Goal: Transaction & Acquisition: Purchase product/service

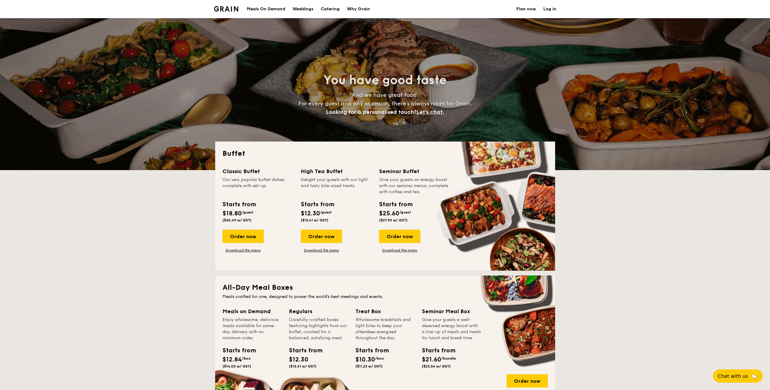
select select
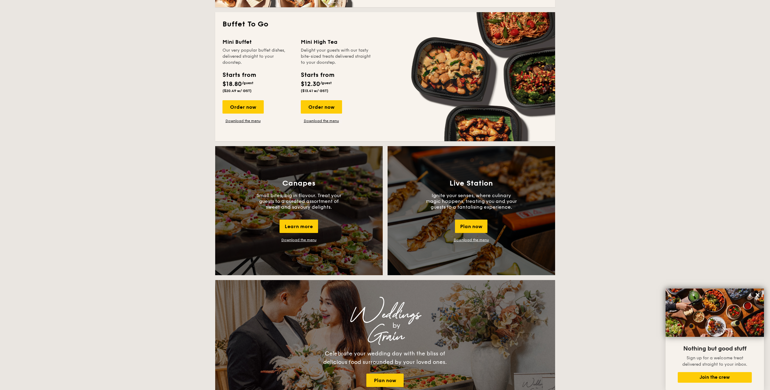
scroll to position [395, 0]
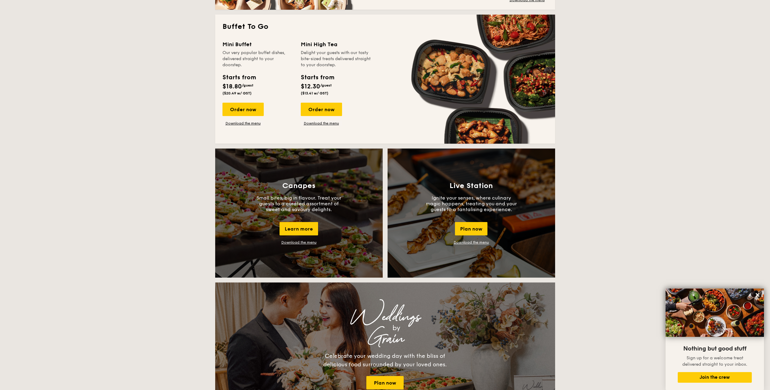
click at [477, 242] on link "Download the menu" at bounding box center [471, 242] width 35 height 4
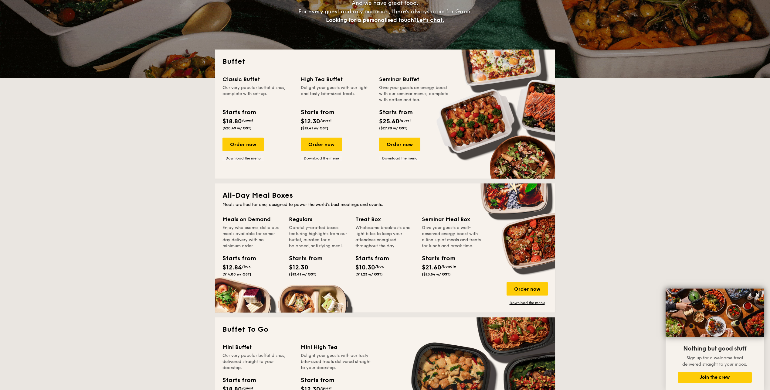
scroll to position [91, 0]
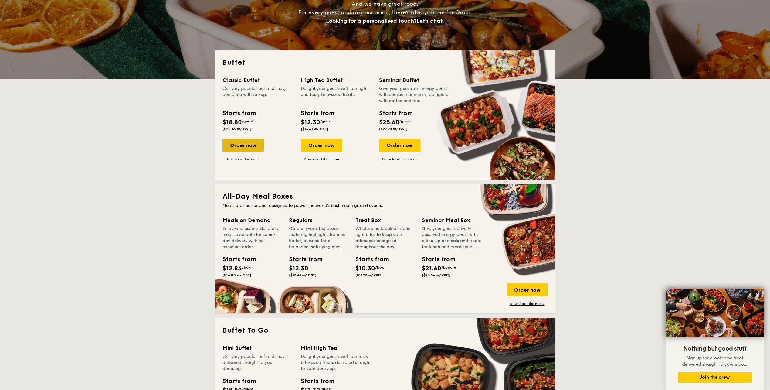
click at [239, 144] on div "Order now" at bounding box center [242, 144] width 41 height 13
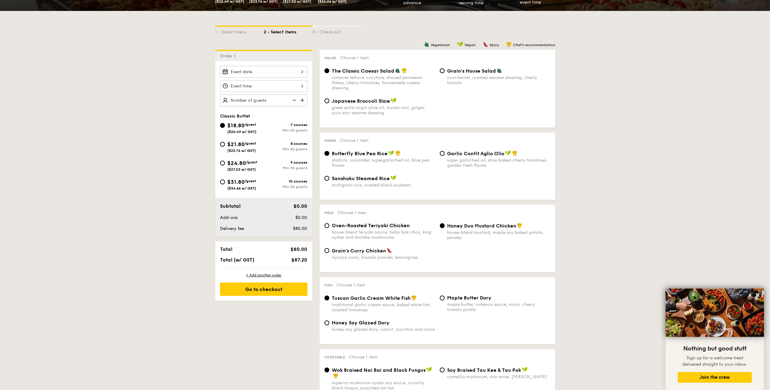
scroll to position [152, 0]
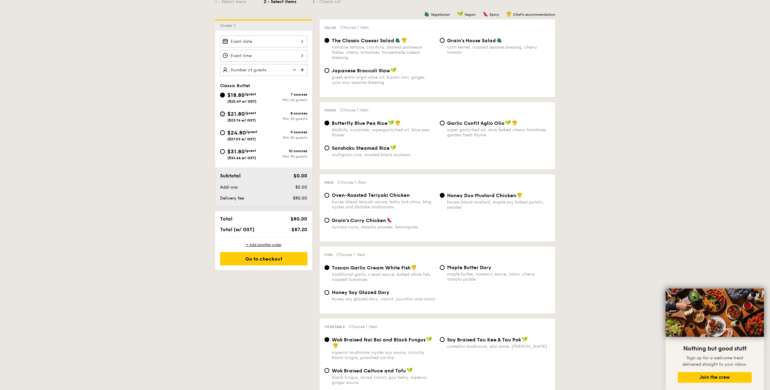
click at [222, 115] on input "$21.80 /guest ($23.76 w/ GST) 8 courses Min 30 guests" at bounding box center [222, 113] width 5 height 5
radio input "true"
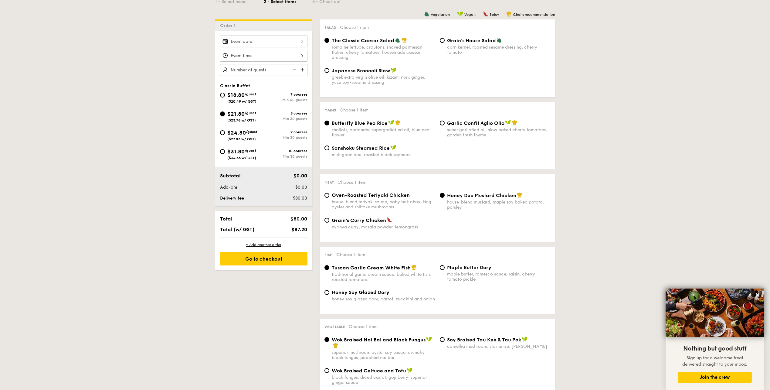
radio input "true"
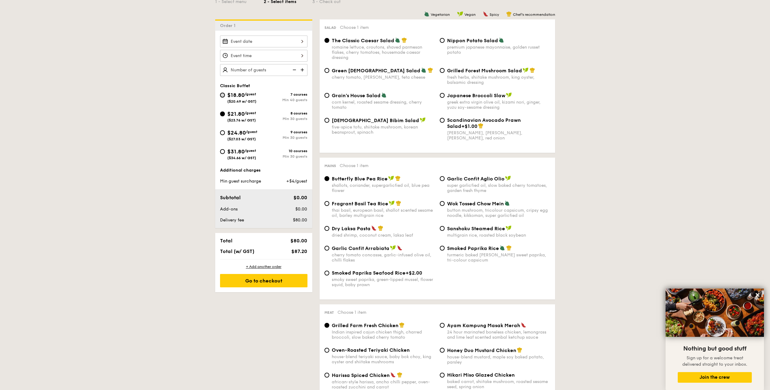
click at [222, 97] on input "$18.80 /guest ($20.49 w/ GST) 7 courses Min 40 guests" at bounding box center [222, 95] width 5 height 5
radio input "true"
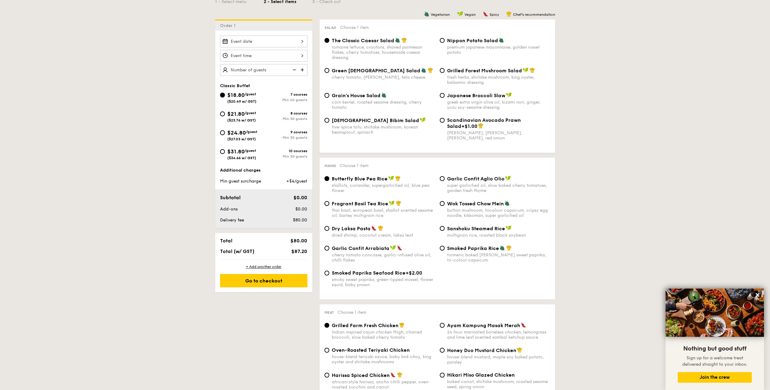
radio input "true"
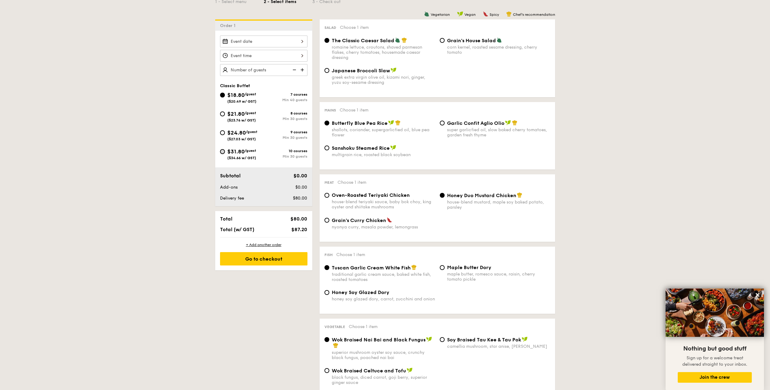
click at [222, 150] on input "$31.80 /guest ($34.66 w/ GST) 10 courses Min 30 guests" at bounding box center [222, 151] width 5 height 5
radio input "true"
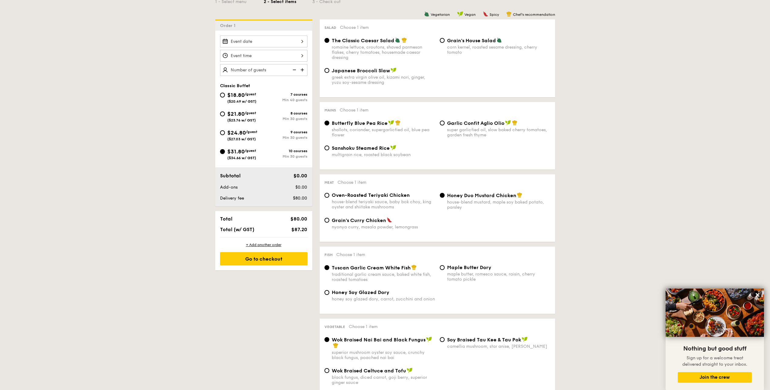
radio input "true"
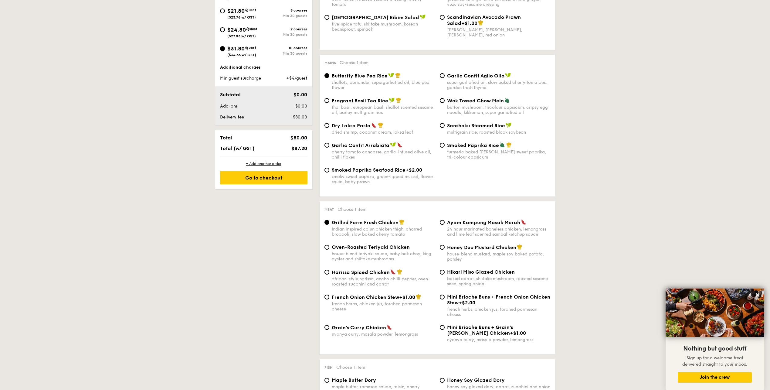
scroll to position [182, 0]
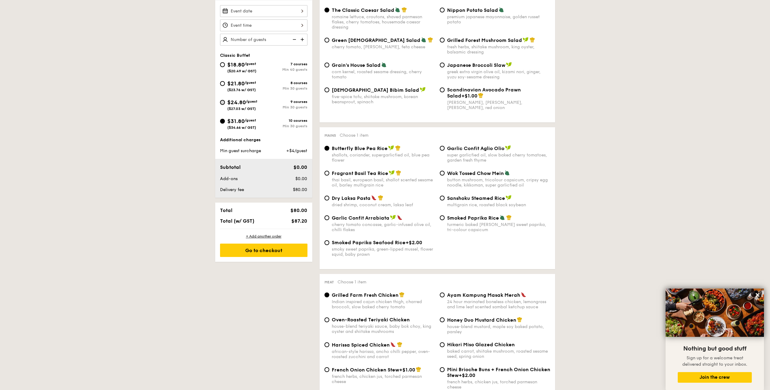
click at [222, 101] on input "$24.80 /guest ($27.03 w/ GST) 9 courses Min 30 guests" at bounding box center [222, 102] width 5 height 5
radio input "true"
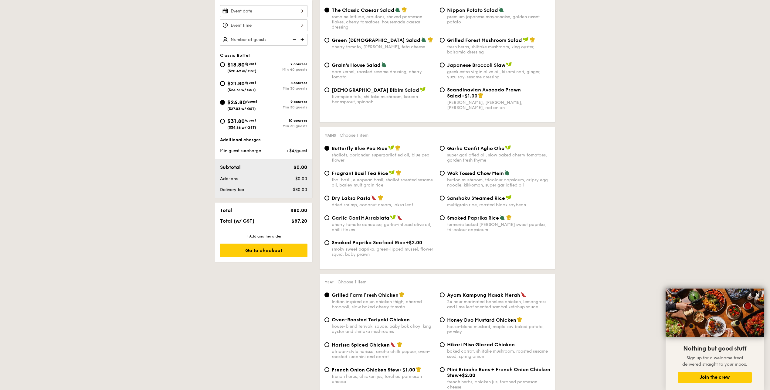
radio input "true"
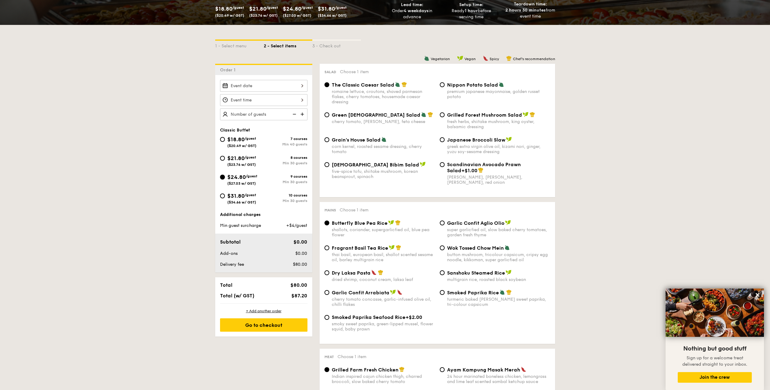
scroll to position [91, 0]
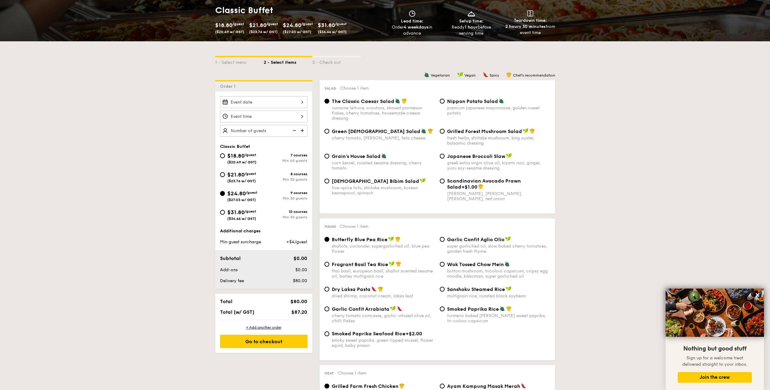
click at [443, 130] on input "Grilled Forest Mushroom Salad fresh herbs, shiitake mushroom, king oyster, bals…" at bounding box center [442, 131] width 5 height 5
radio input "true"
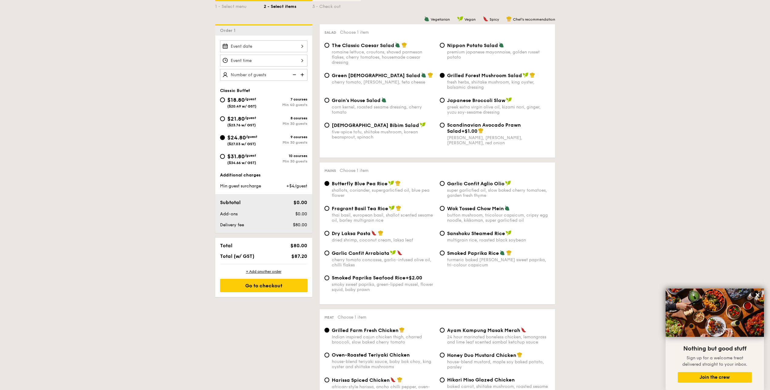
scroll to position [152, 0]
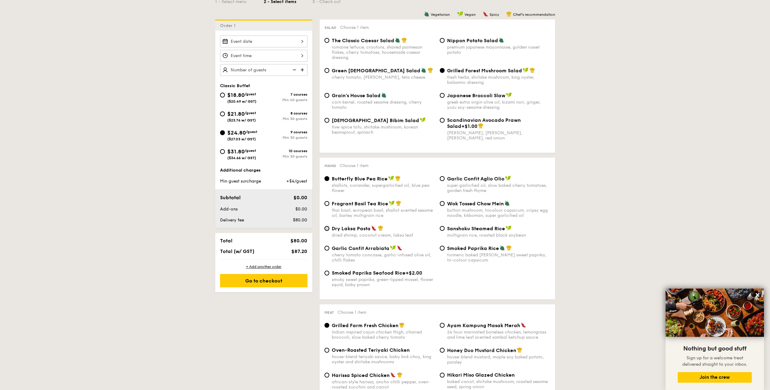
click at [328, 228] on input "Dry Laksa Pasta dried shrimp, coconut cream, laksa leaf" at bounding box center [326, 228] width 5 height 5
radio input "true"
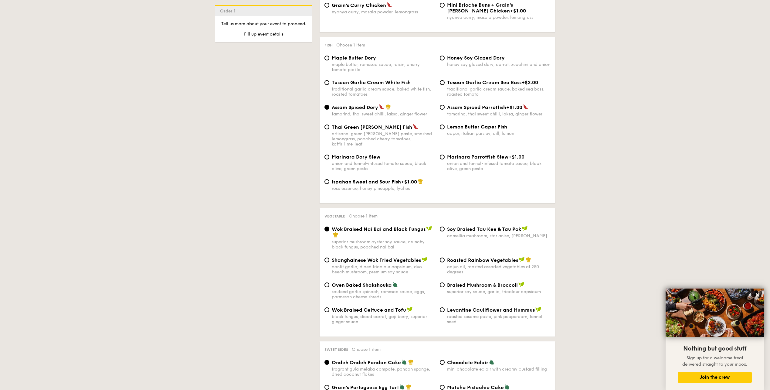
scroll to position [607, 0]
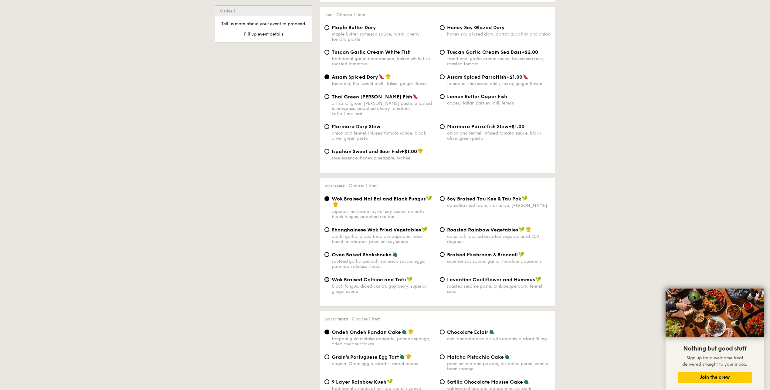
click at [325, 277] on input "Wok Braised Celtuce and Tofu black fungus, diced carrot, goji berry, superior g…" at bounding box center [326, 279] width 5 height 5
radio input "true"
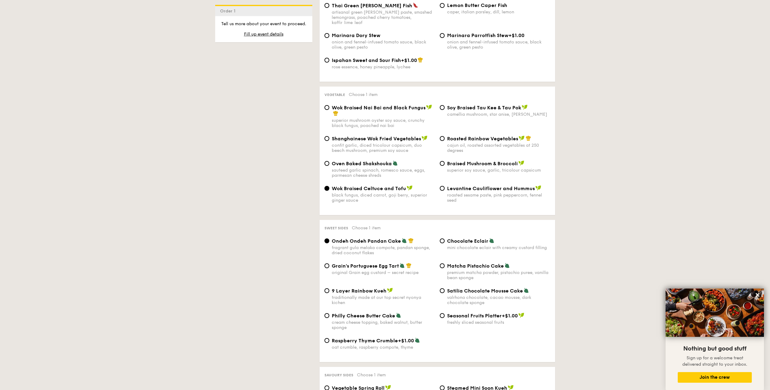
scroll to position [728, 0]
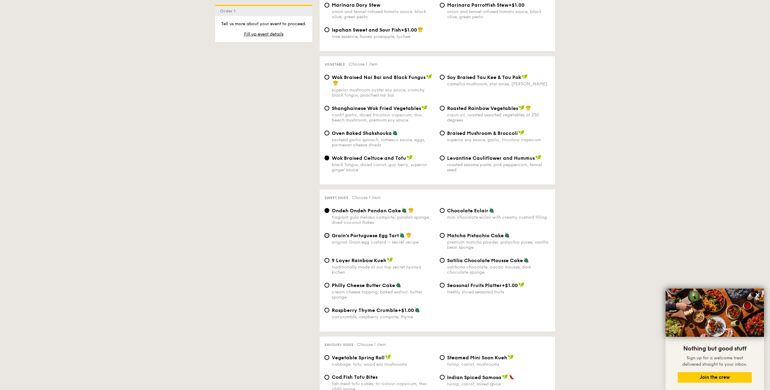
click at [327, 233] on input "Grain's Portuguese Egg Tart original Grain egg custard – secret recipe" at bounding box center [326, 235] width 5 height 5
radio input "true"
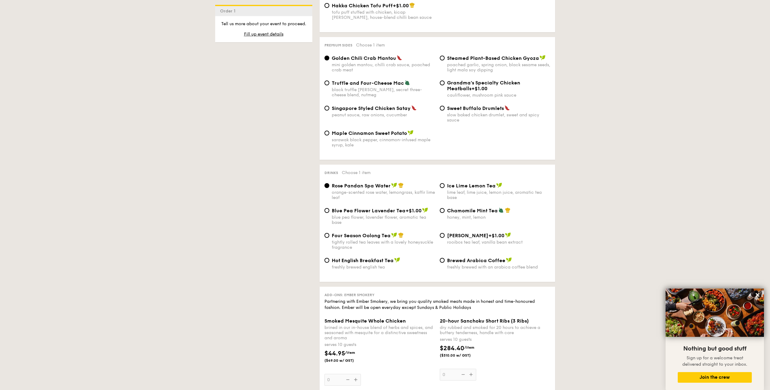
scroll to position [1153, 0]
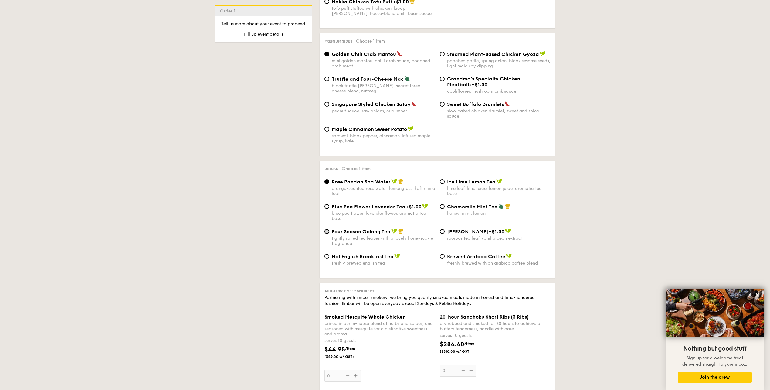
click at [325, 229] on input "Four Season Oolong Tea tightly rolled tea leaves with a lovely honeysuckle frag…" at bounding box center [326, 231] width 5 height 5
radio input "true"
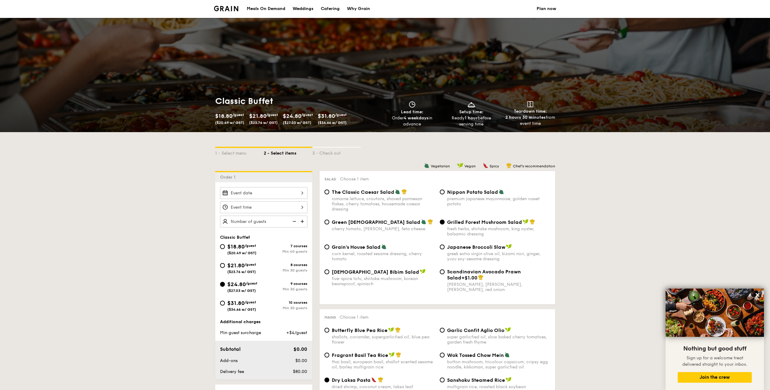
scroll to position [0, 0]
click at [223, 303] on input "$31.80 /guest ($34.66 w/ GST) 10 courses Min 30 guests" at bounding box center [222, 303] width 5 height 5
radio input "true"
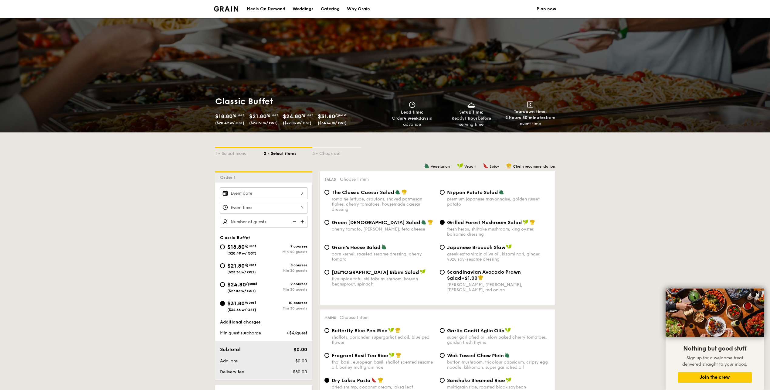
radio input "true"
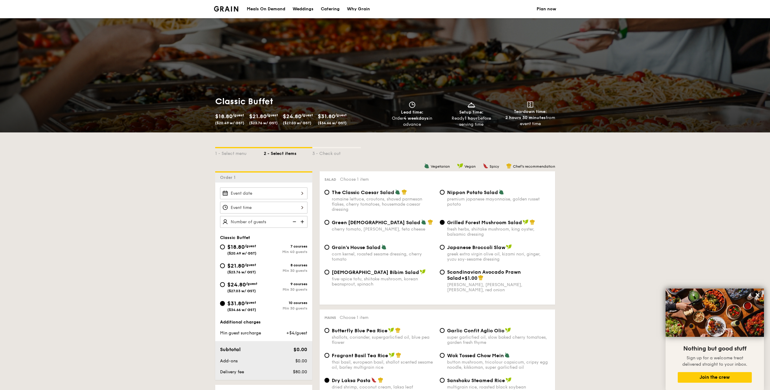
radio input "true"
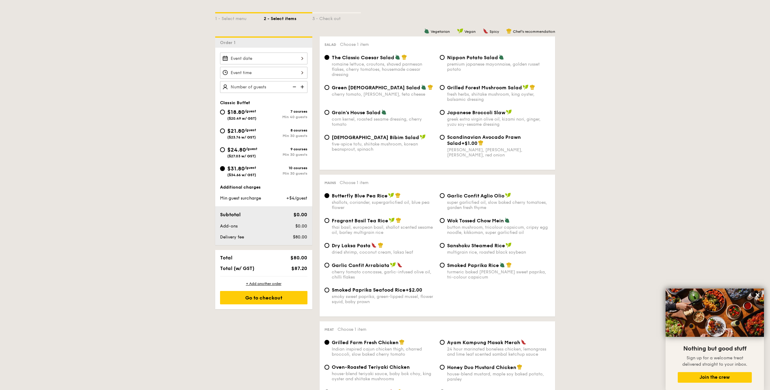
scroll to position [121, 0]
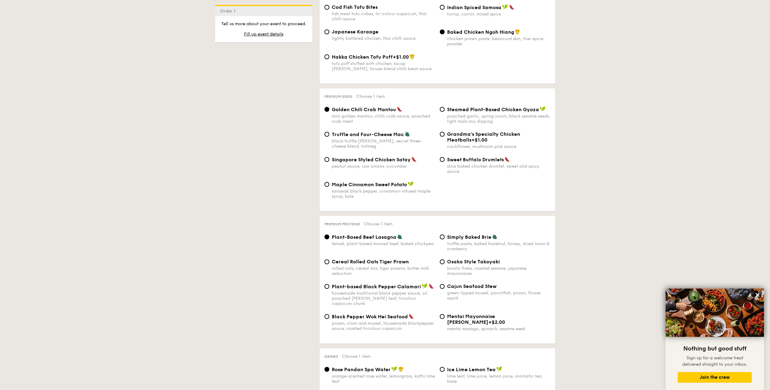
scroll to position [1093, 0]
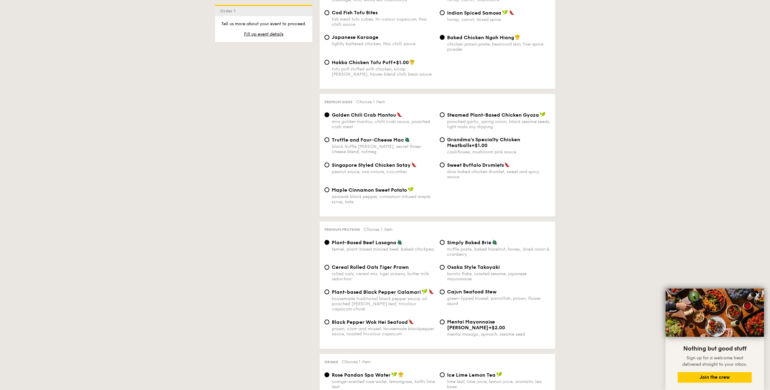
drag, startPoint x: 291, startPoint y: 212, endPoint x: 290, endPoint y: 215, distance: 3.4
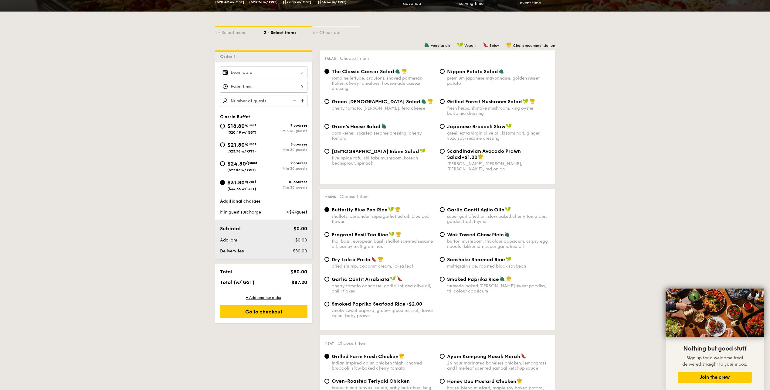
scroll to position [91, 0]
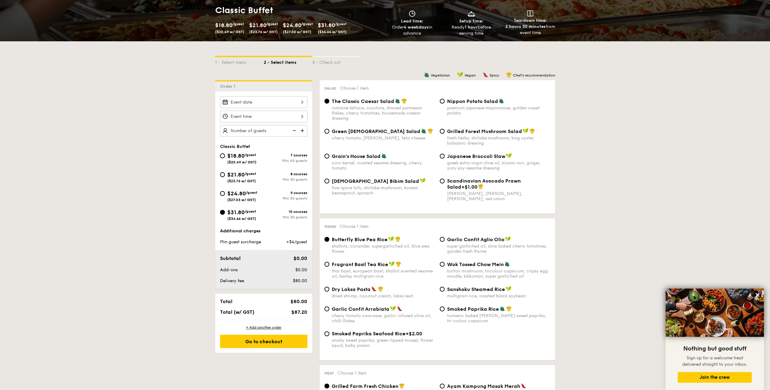
click at [446, 130] on div "Grilled Forest Mushroom Salad fresh herbs, shiitake mushroom, king oyster, bals…" at bounding box center [494, 137] width 115 height 18
click at [444, 132] on div "Grilled Forest Mushroom Salad fresh herbs, shiitake mushroom, king oyster, bals…" at bounding box center [494, 137] width 115 height 18
click at [442, 133] on input "Grilled Forest Mushroom Salad fresh herbs, shiitake mushroom, king oyster, bals…" at bounding box center [442, 131] width 5 height 5
radio input "true"
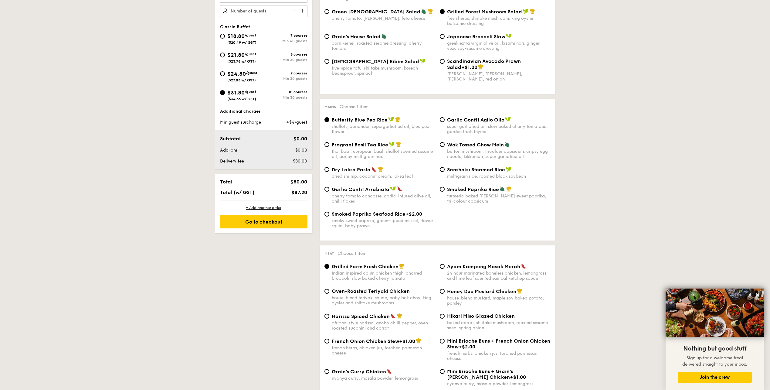
scroll to position [212, 0]
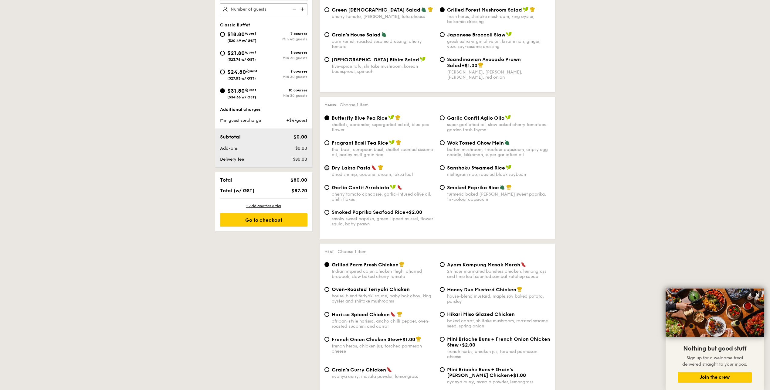
click at [327, 167] on input "Dry Laksa Pasta dried shrimp, coconut cream, laksa leaf" at bounding box center [326, 167] width 5 height 5
radio input "true"
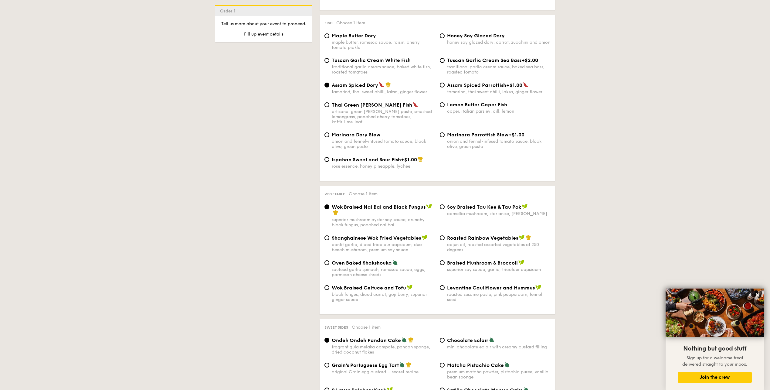
scroll to position [637, 0]
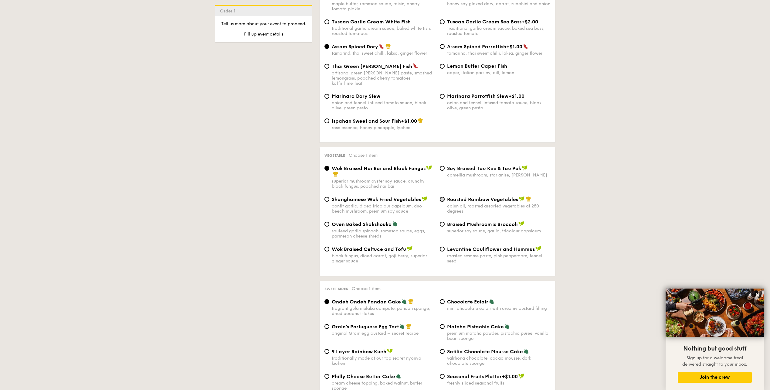
click at [444, 197] on input "Roasted Rainbow Vegetables cajun oil, roasted assorted vegetables at 250 degrees" at bounding box center [442, 199] width 5 height 5
radio input "true"
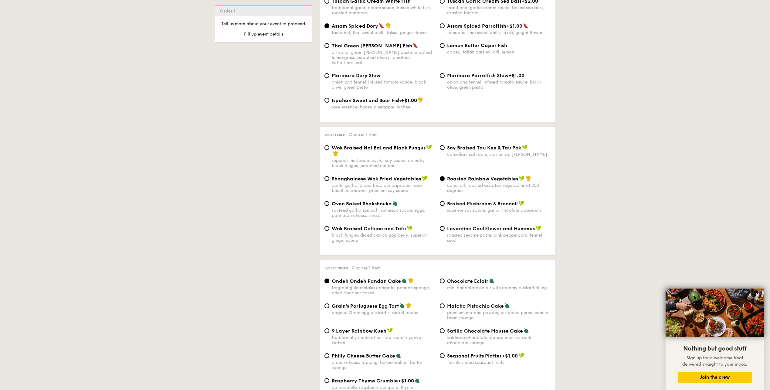
scroll to position [668, 0]
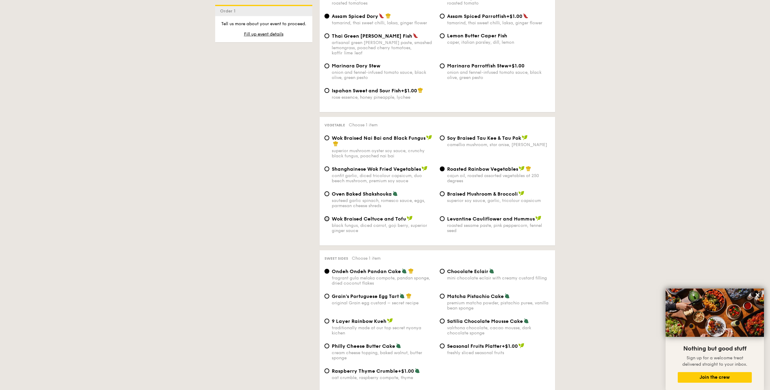
click at [325, 216] on input "Wok Braised Celtuce and Tofu black fungus, diced carrot, goji berry, superior g…" at bounding box center [326, 218] width 5 height 5
radio input "true"
click at [442, 166] on input "Roasted Rainbow Vegetables cajun oil, roasted assorted vegetables at 250 degrees" at bounding box center [442, 168] width 5 height 5
radio input "true"
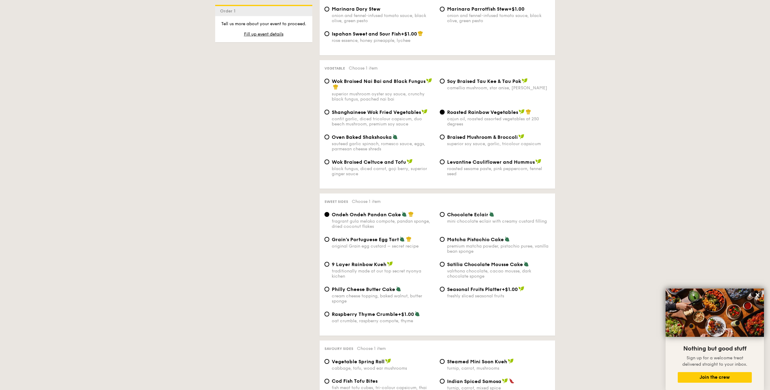
scroll to position [728, 0]
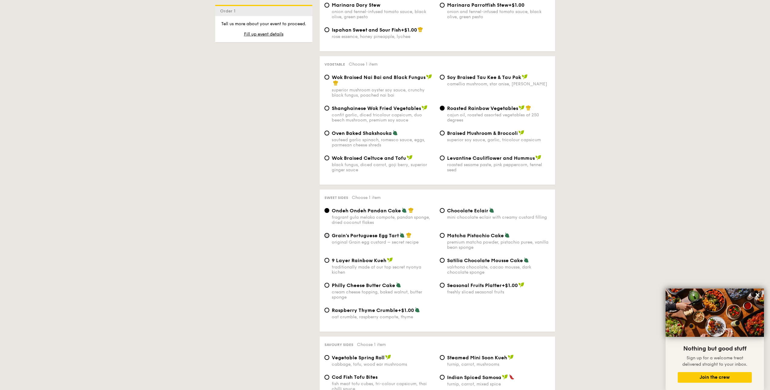
click at [326, 233] on input "Grain's Portuguese Egg Tart original Grain egg custard – secret recipe" at bounding box center [326, 235] width 5 height 5
radio input "true"
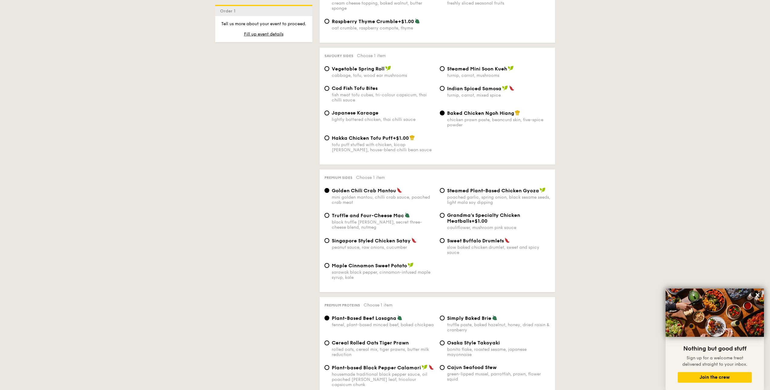
scroll to position [1032, 0]
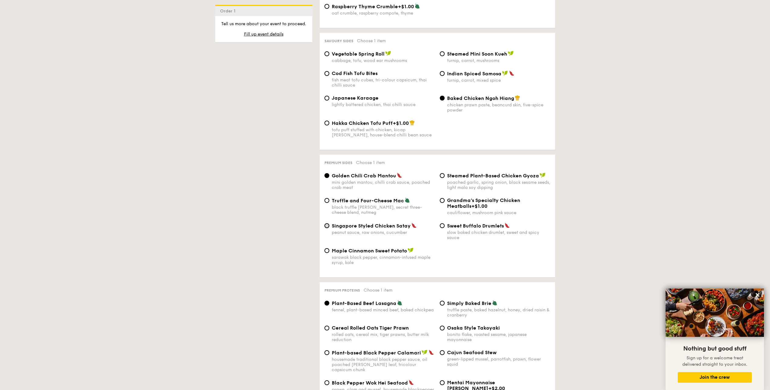
click at [327, 223] on input "Singapore Styled Chicken Satay peanut sauce, raw onions, cucumber" at bounding box center [326, 225] width 5 height 5
radio input "true"
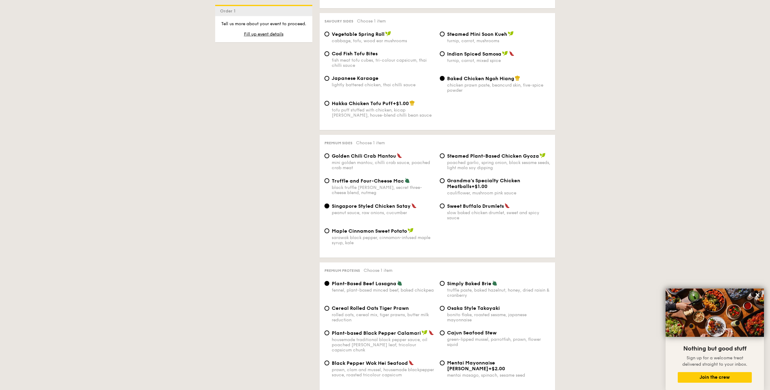
scroll to position [1062, 0]
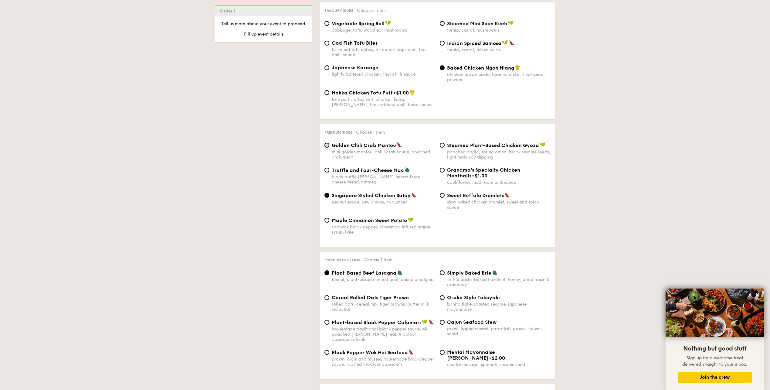
click at [329, 143] on input "Golden Chili Crab Mantou mini golden mantou, chilli crab sauce, poached crab me…" at bounding box center [326, 145] width 5 height 5
radio input "true"
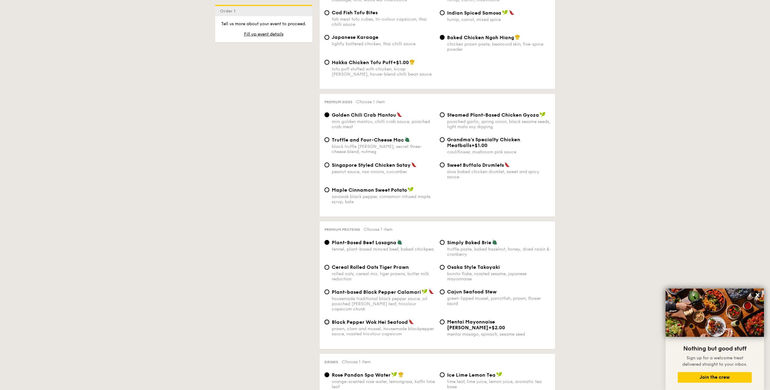
click at [327, 319] on input "Black Pepper Wok Hei Seafood prawn, clam and mussel, housemade blackpepper sauc…" at bounding box center [326, 321] width 5 height 5
radio input "true"
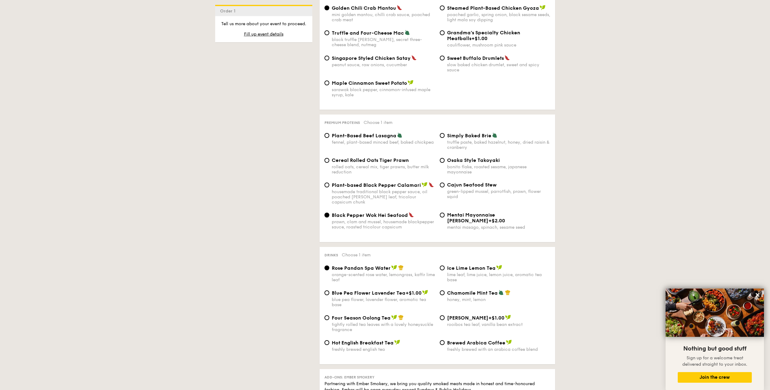
scroll to position [1214, 0]
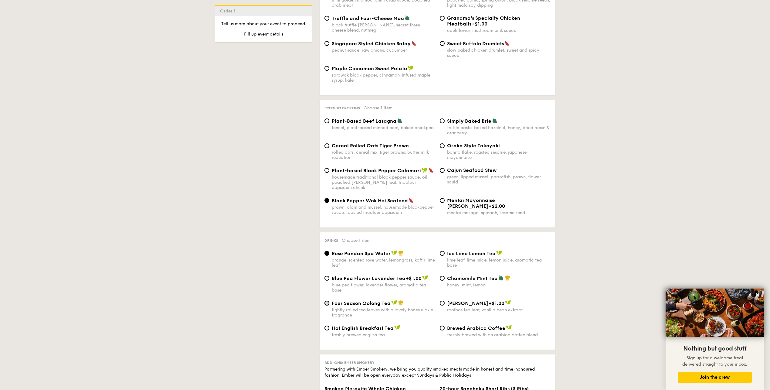
click at [326, 300] on input "Four Season Oolong Tea tightly rolled tea leaves with a lovely honeysuckle frag…" at bounding box center [326, 302] width 5 height 5
radio input "true"
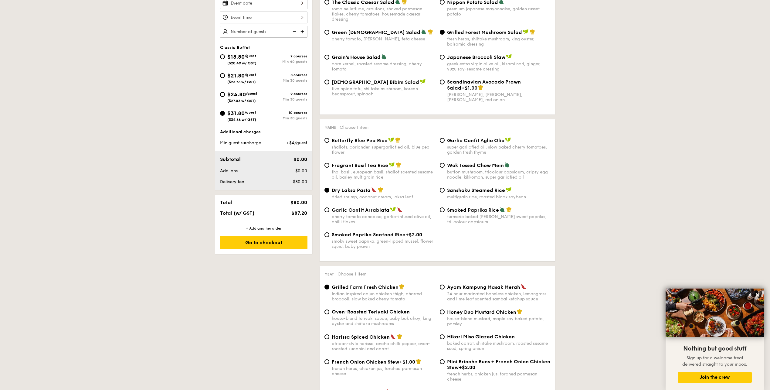
scroll to position [91, 0]
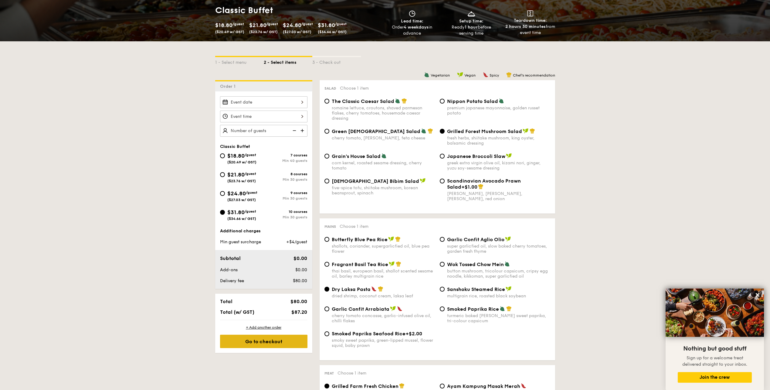
click at [274, 341] on div "Go to checkout" at bounding box center [263, 340] width 87 height 13
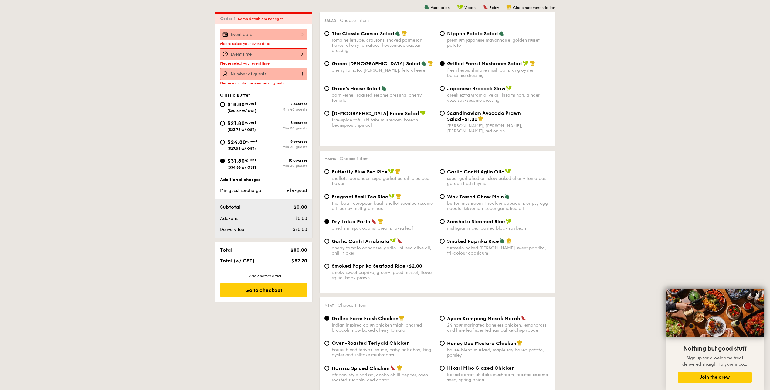
scroll to position [162, 0]
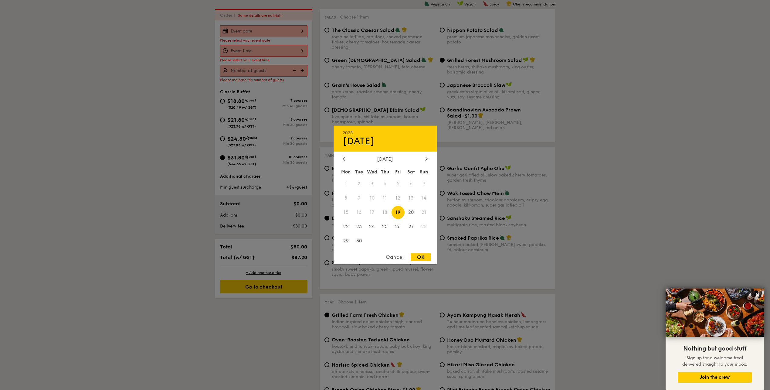
click at [252, 30] on div "2025 Sep 19 September 2025 Mon Tue Wed Thu Fri Sat Sun 1 2 3 4 5 6 7 8 9 10 11 …" at bounding box center [263, 31] width 87 height 12
click at [411, 213] on span "20" at bounding box center [411, 212] width 13 height 13
click at [427, 159] on icon at bounding box center [426, 159] width 2 height 4
click at [400, 199] on span "10" at bounding box center [398, 198] width 13 height 13
click at [422, 257] on div "OK" at bounding box center [421, 257] width 20 height 8
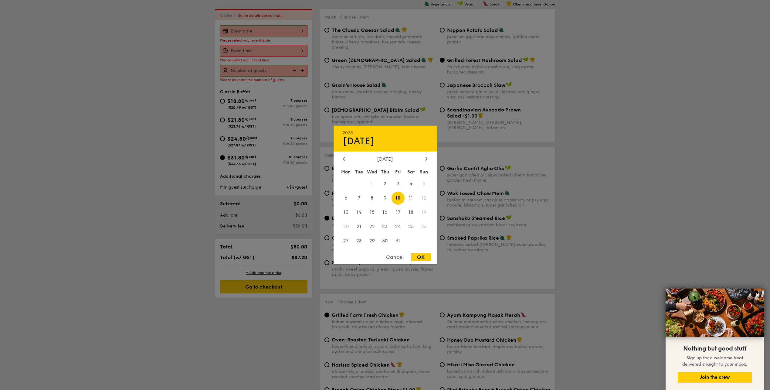
type input "Oct 10, 2025"
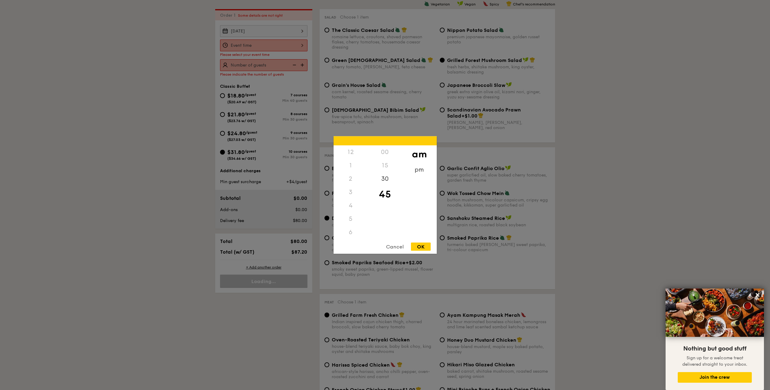
click at [262, 44] on div "12 1 2 3 4 5 6 7 8 9 10 11 00 15 30 45 am pm Cancel OK" at bounding box center [263, 45] width 87 height 12
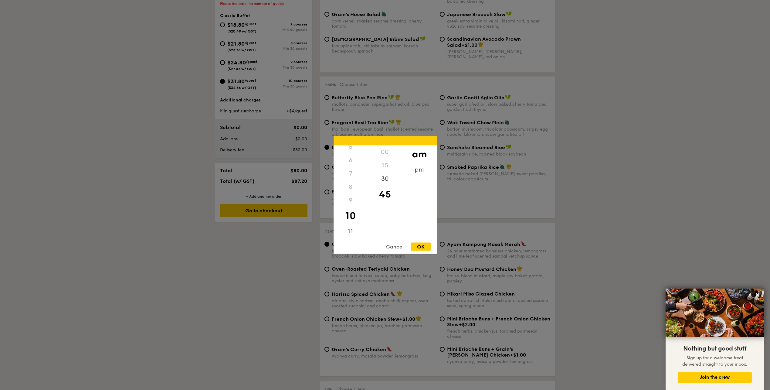
scroll to position [314, 0]
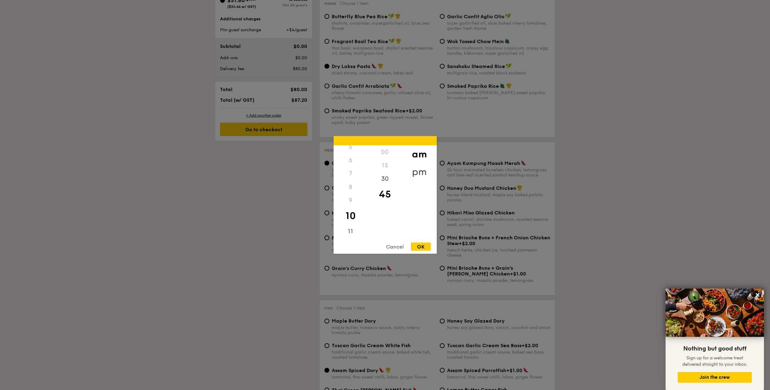
click at [419, 171] on div "pm" at bounding box center [419, 172] width 34 height 18
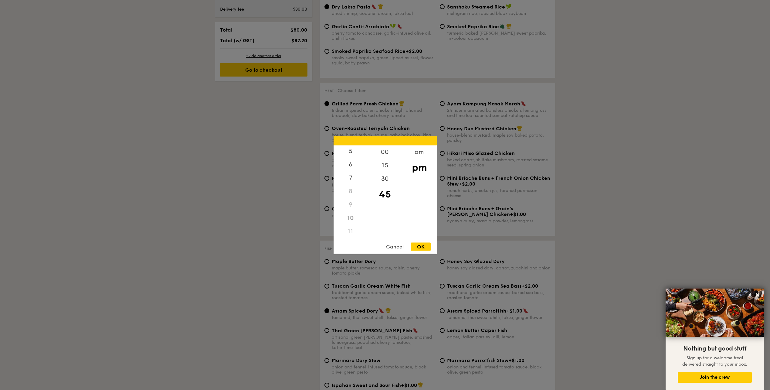
scroll to position [375, 0]
click at [382, 154] on div "00" at bounding box center [385, 154] width 34 height 18
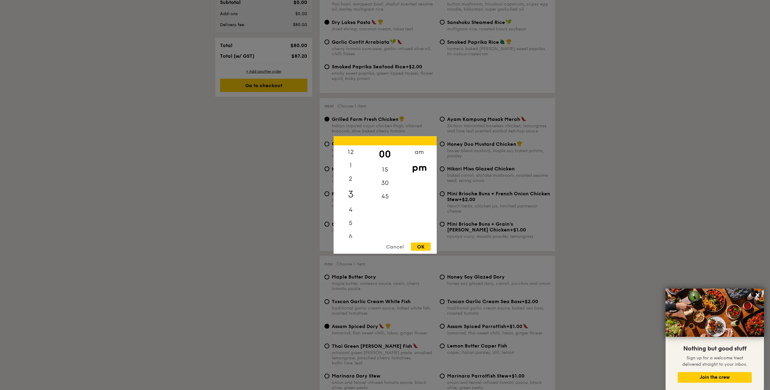
scroll to position [344, 0]
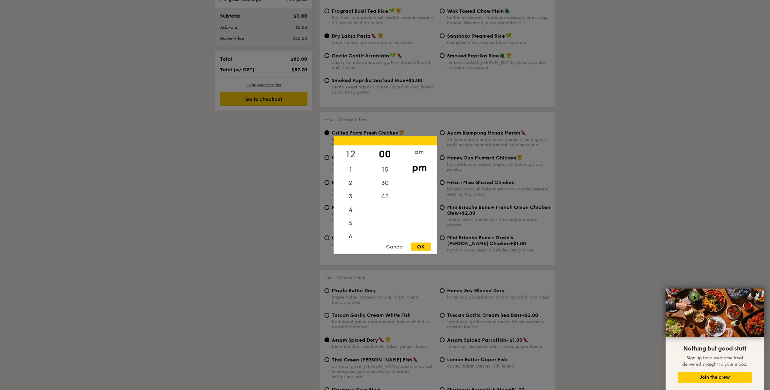
click at [352, 153] on div "12" at bounding box center [351, 154] width 34 height 18
click at [422, 244] on div "OK" at bounding box center [421, 247] width 20 height 8
type input "12:00PM"
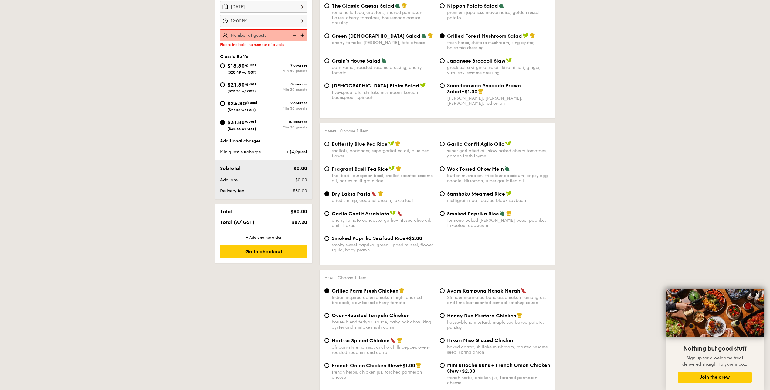
scroll to position [157, 0]
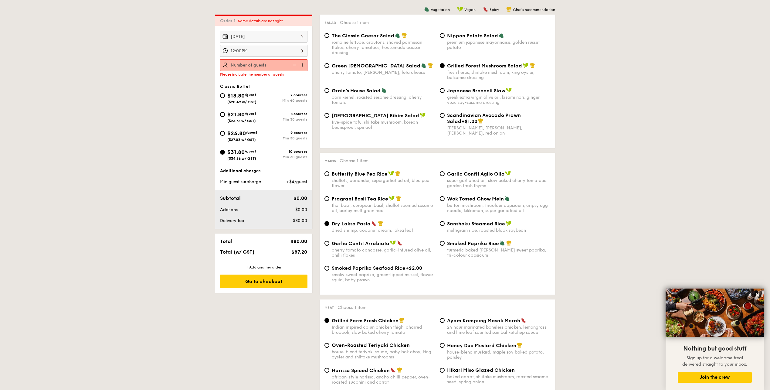
click at [304, 64] on img at bounding box center [302, 65] width 9 height 12
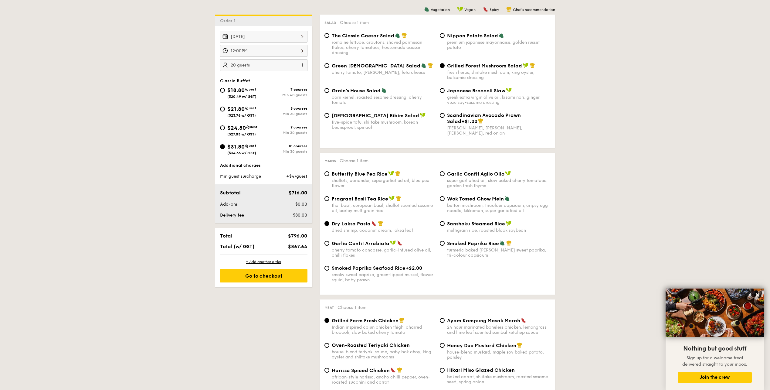
click at [303, 64] on img at bounding box center [302, 65] width 9 height 12
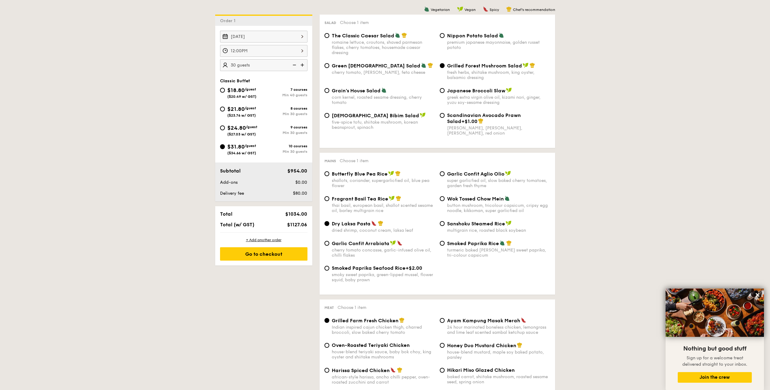
click at [303, 64] on img at bounding box center [302, 65] width 9 height 12
click at [303, 65] on img at bounding box center [302, 65] width 9 height 12
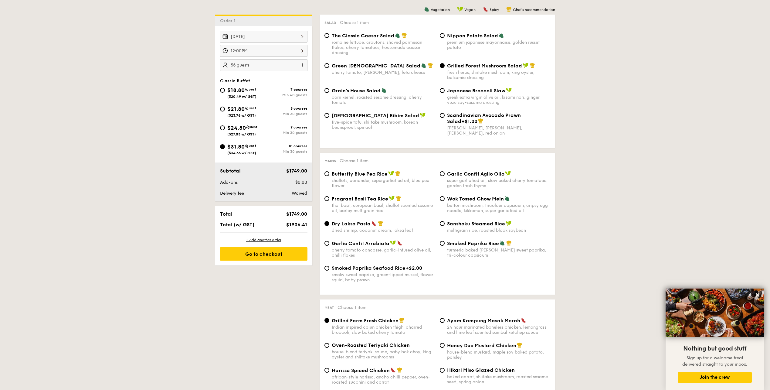
click at [303, 65] on img at bounding box center [302, 65] width 9 height 12
click at [302, 65] on img at bounding box center [302, 65] width 9 height 12
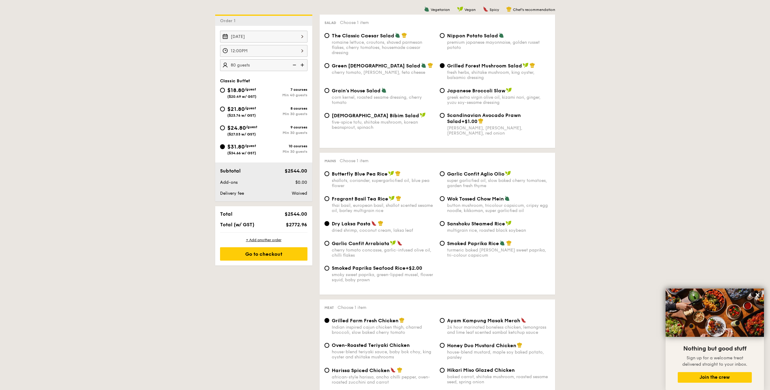
click at [302, 65] on img at bounding box center [302, 65] width 9 height 12
click at [301, 65] on img at bounding box center [302, 65] width 9 height 12
type input "100 guests"
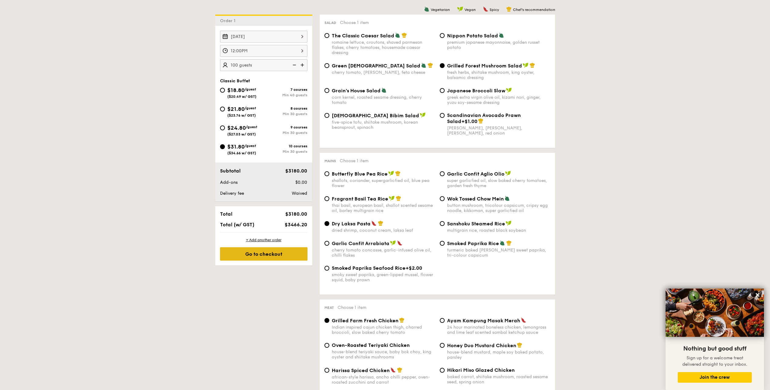
click at [280, 253] on div "Go to checkout" at bounding box center [263, 253] width 87 height 13
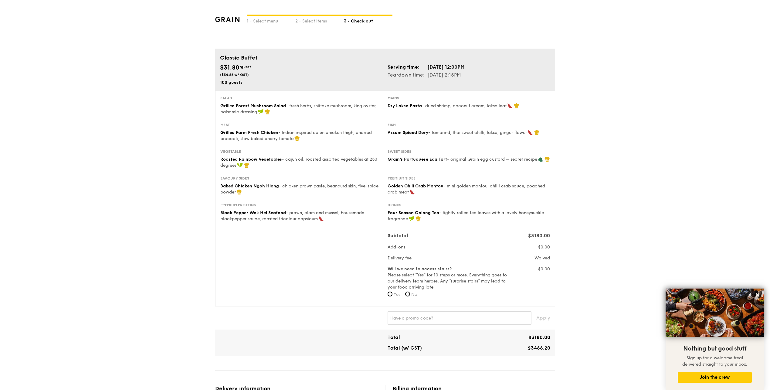
click at [631, 222] on div "1 - Select menu 2 - Select items 3 - Check out Classic Buffet $31.80 /guest ($3…" at bounding box center [385, 353] width 770 height 707
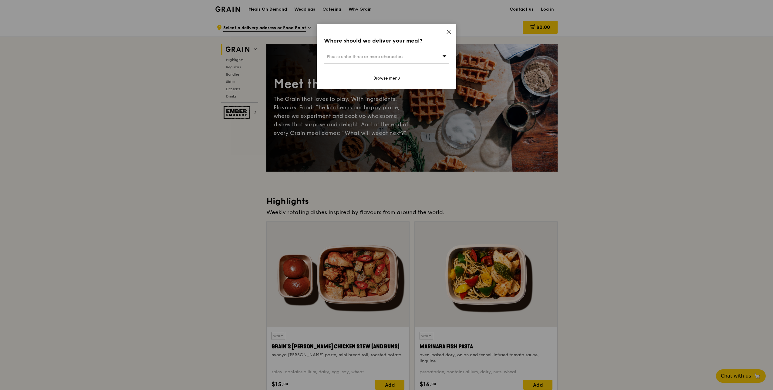
click at [447, 31] on icon at bounding box center [448, 31] width 5 height 5
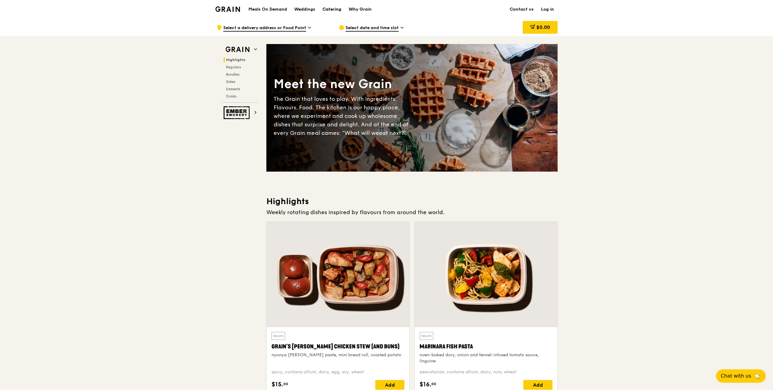
click at [333, 10] on div "Catering" at bounding box center [332, 9] width 19 height 18
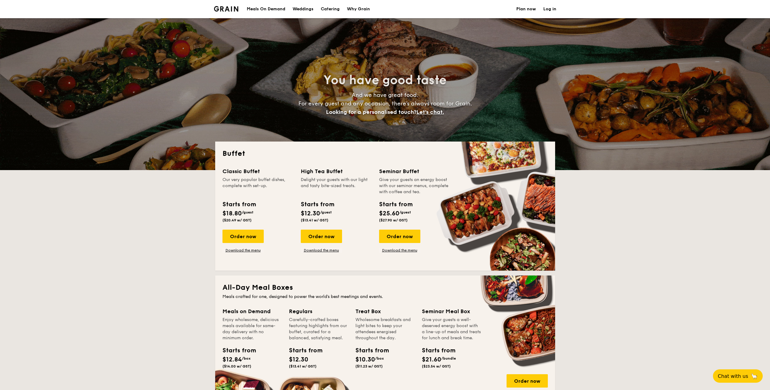
select select
